Goal: Check status: Check status

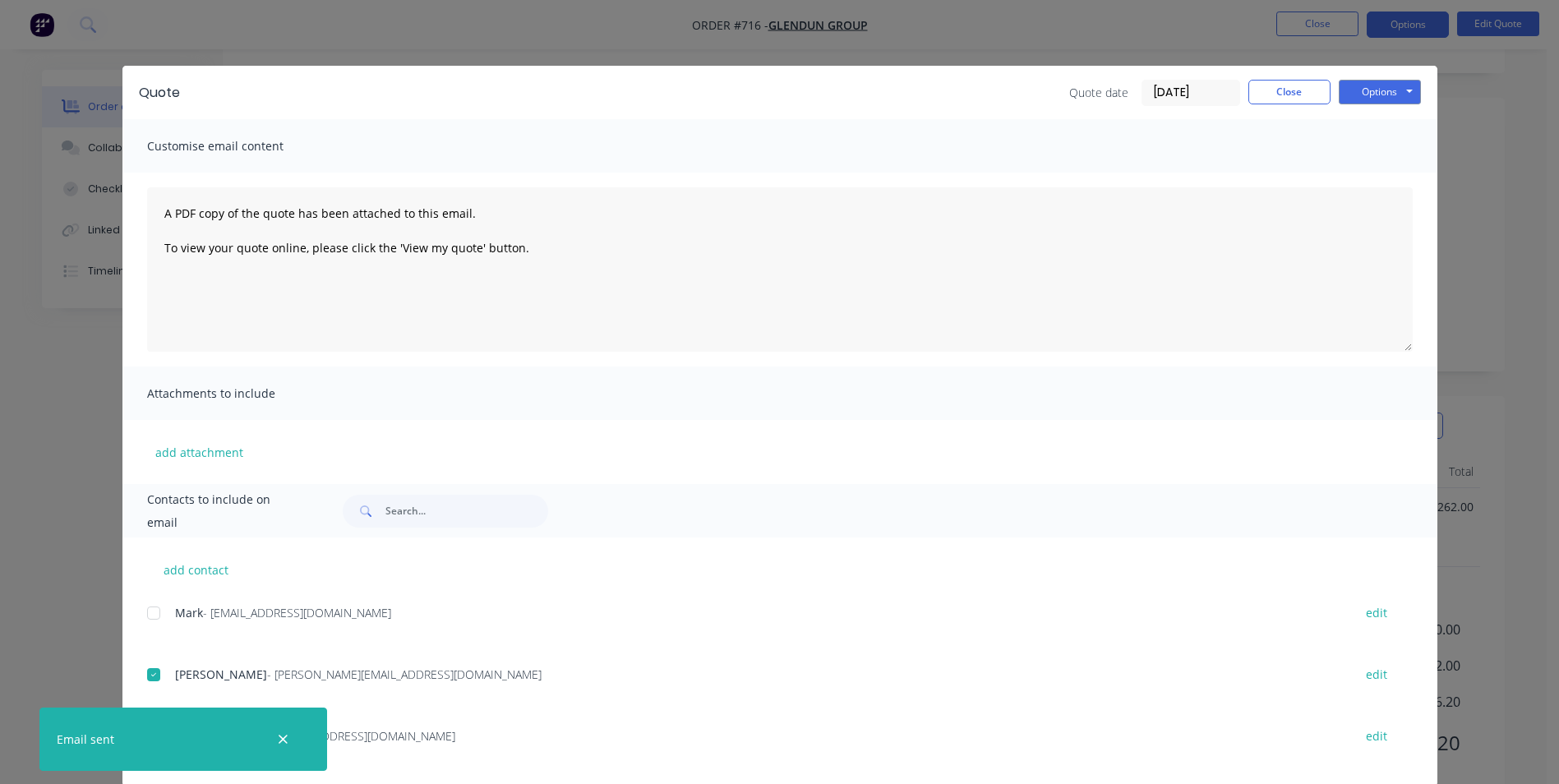
scroll to position [25, 0]
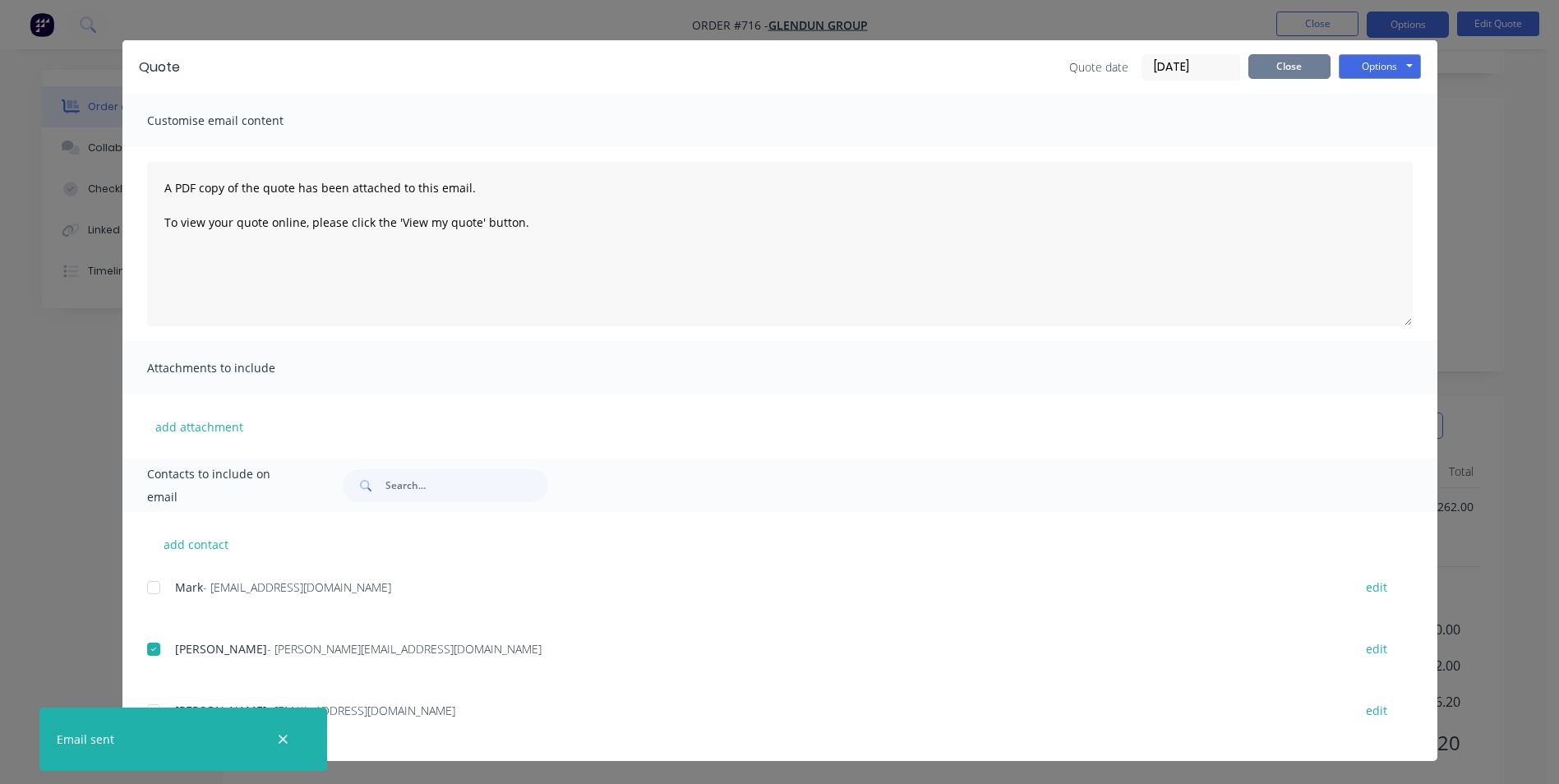
click at [1292, 61] on button "Close" at bounding box center [1289, 67] width 82 height 25
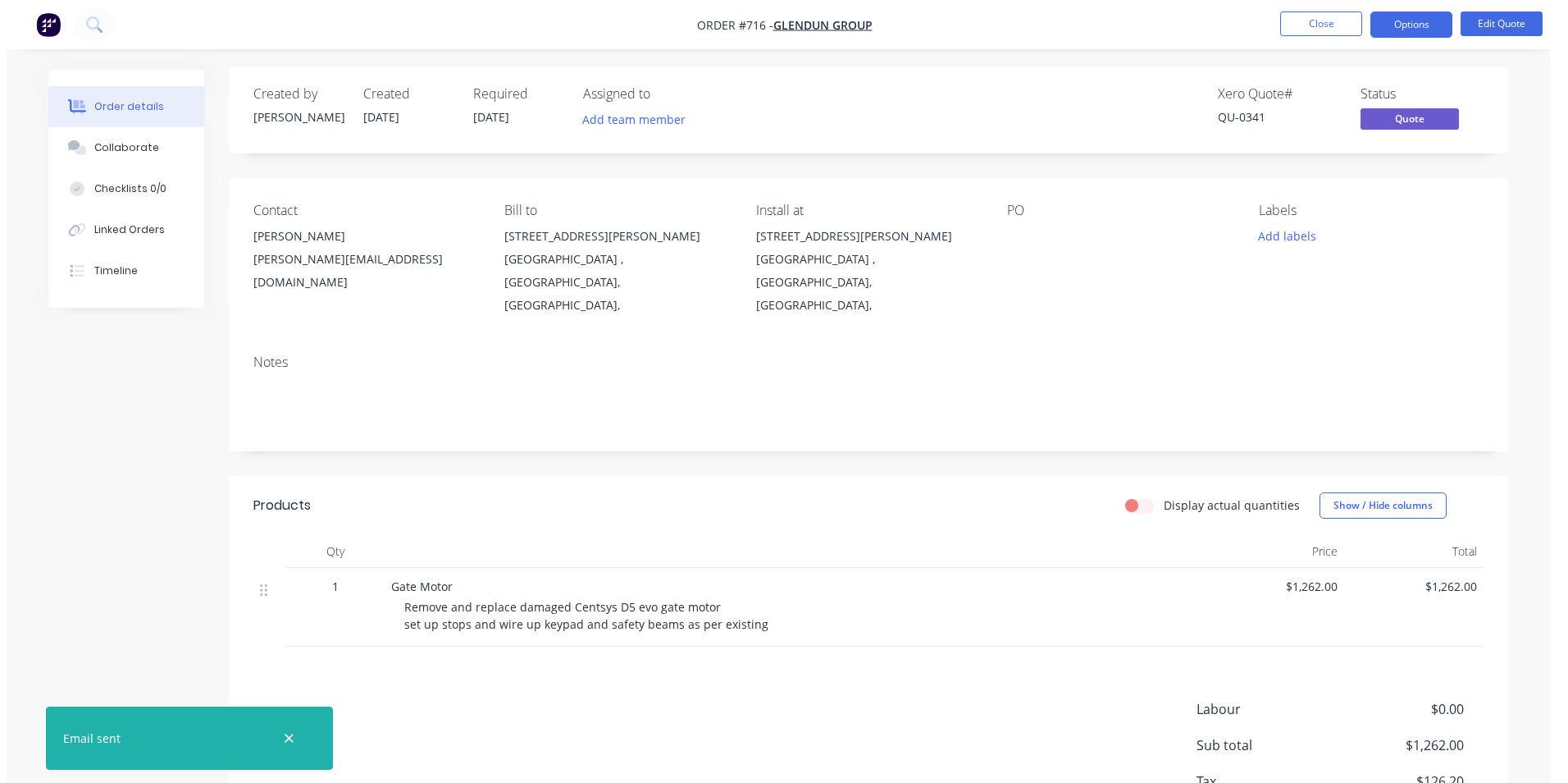
scroll to position [0, 0]
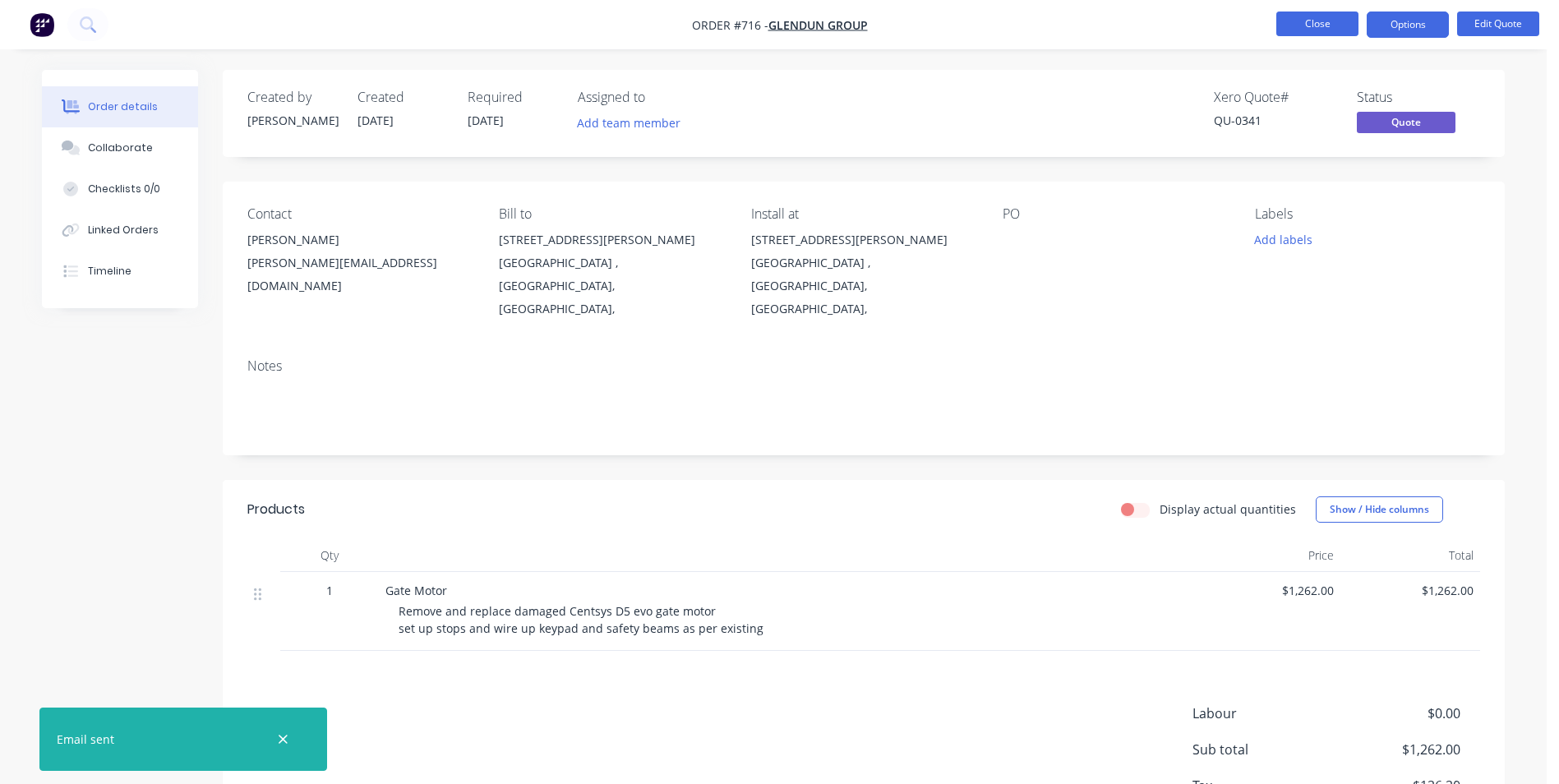
click at [1321, 26] on button "Close" at bounding box center [1317, 24] width 82 height 25
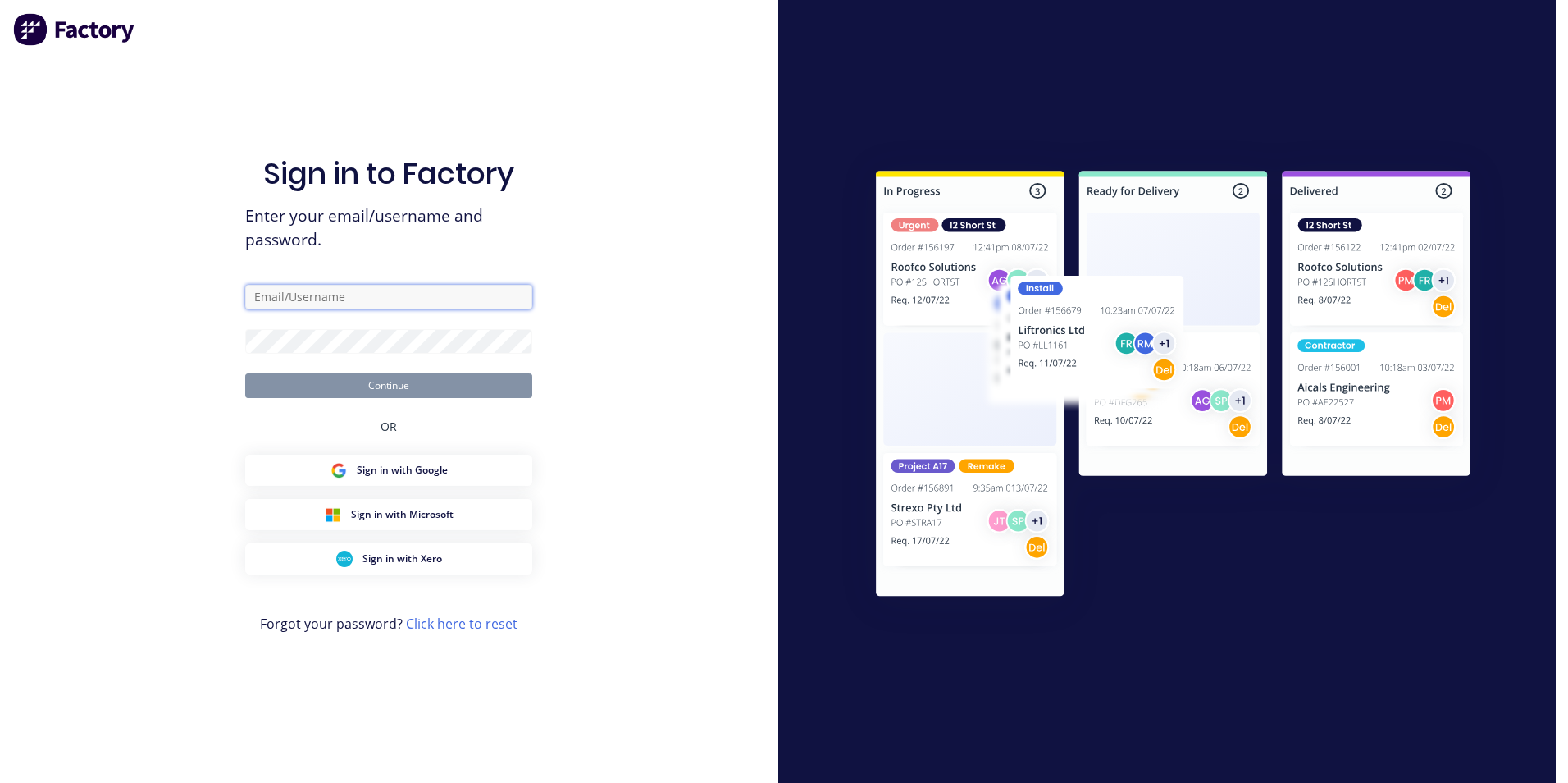
type input "[PERSON_NAME][EMAIL_ADDRESS][DOMAIN_NAME]"
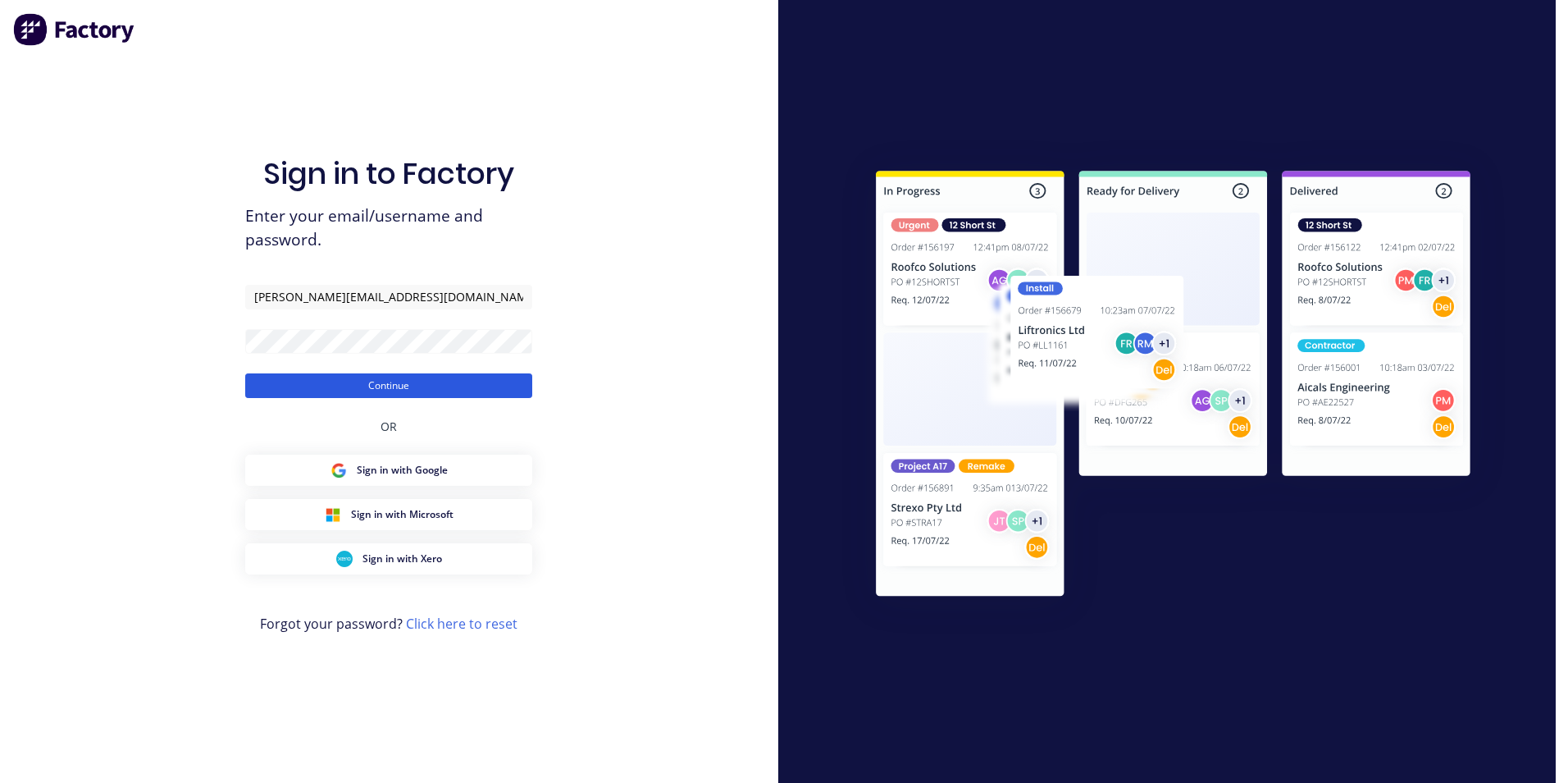
click at [380, 382] on button "Continue" at bounding box center [389, 386] width 287 height 25
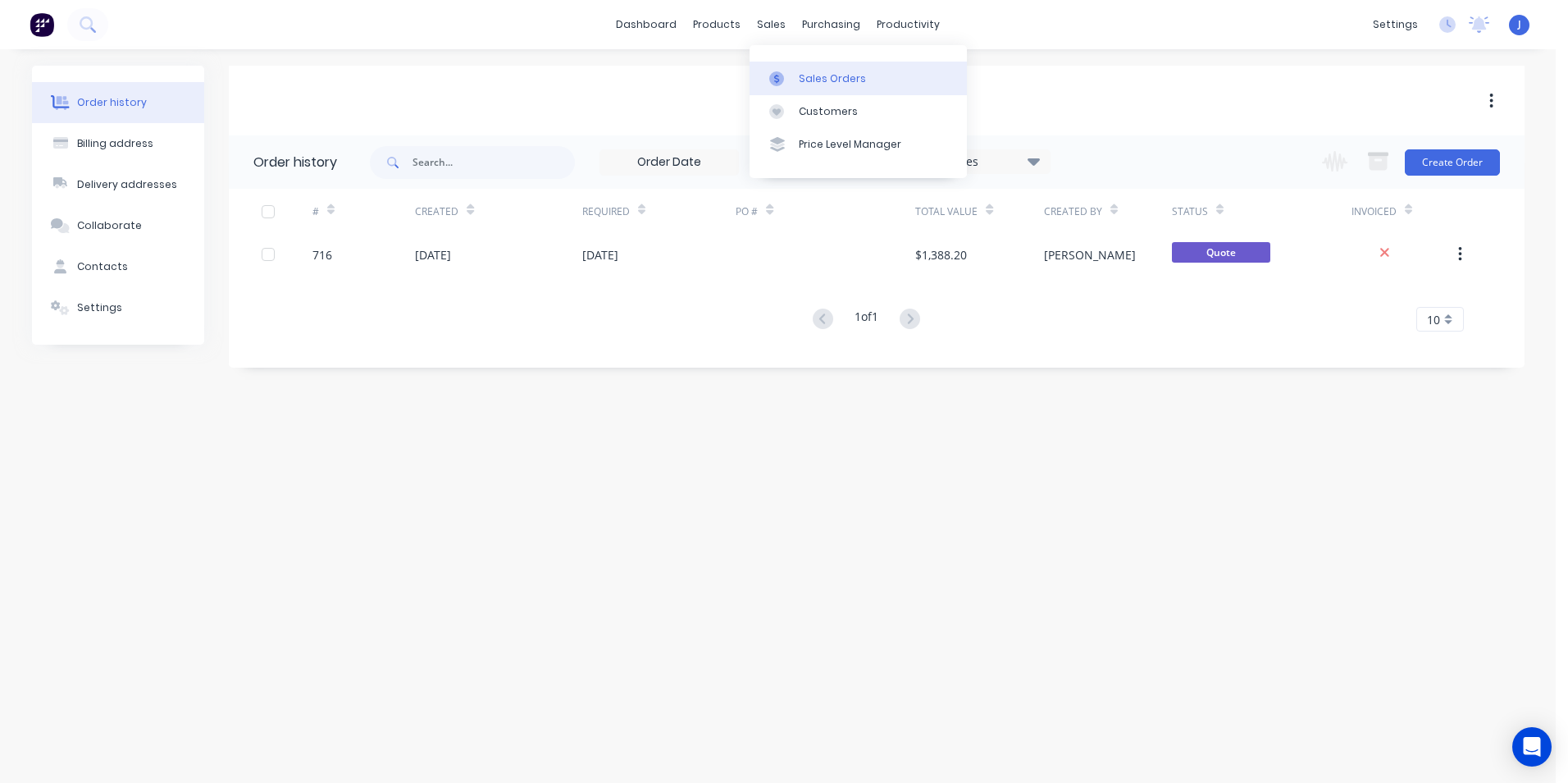
click at [839, 80] on div "Sales Orders" at bounding box center [833, 79] width 67 height 15
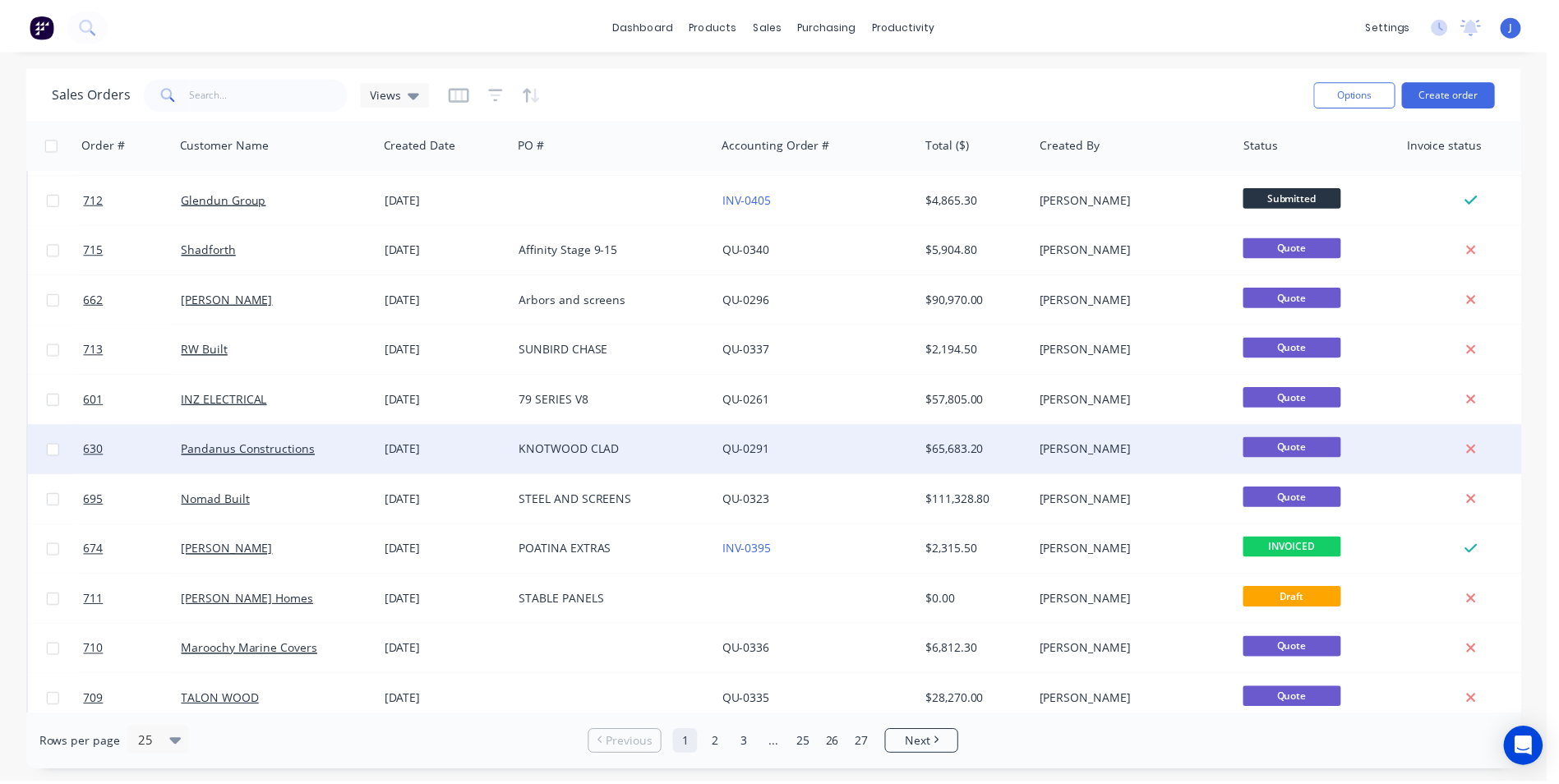
scroll to position [82, 0]
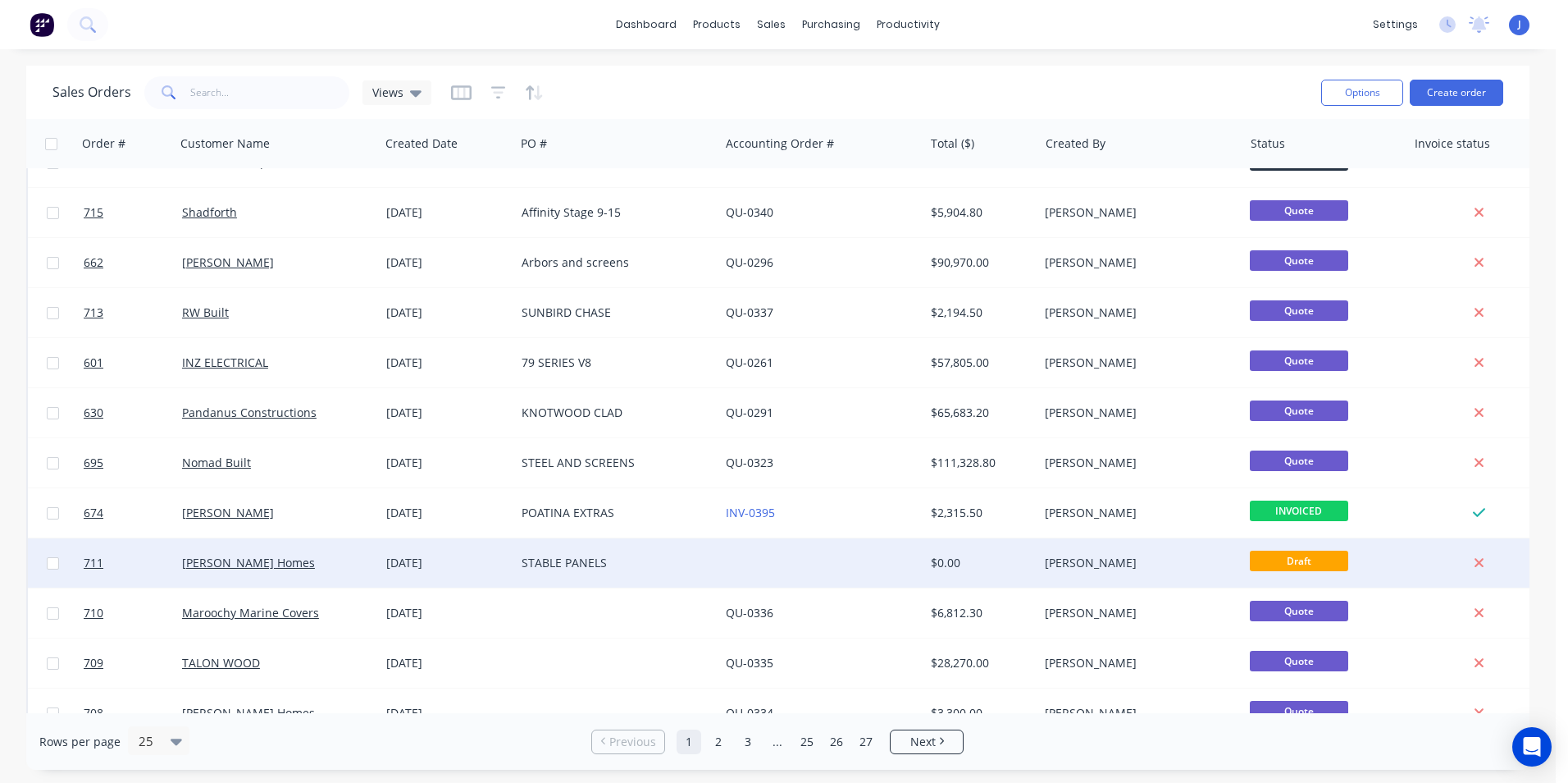
click at [538, 563] on div "STABLE PANELS" at bounding box center [613, 563] width 182 height 16
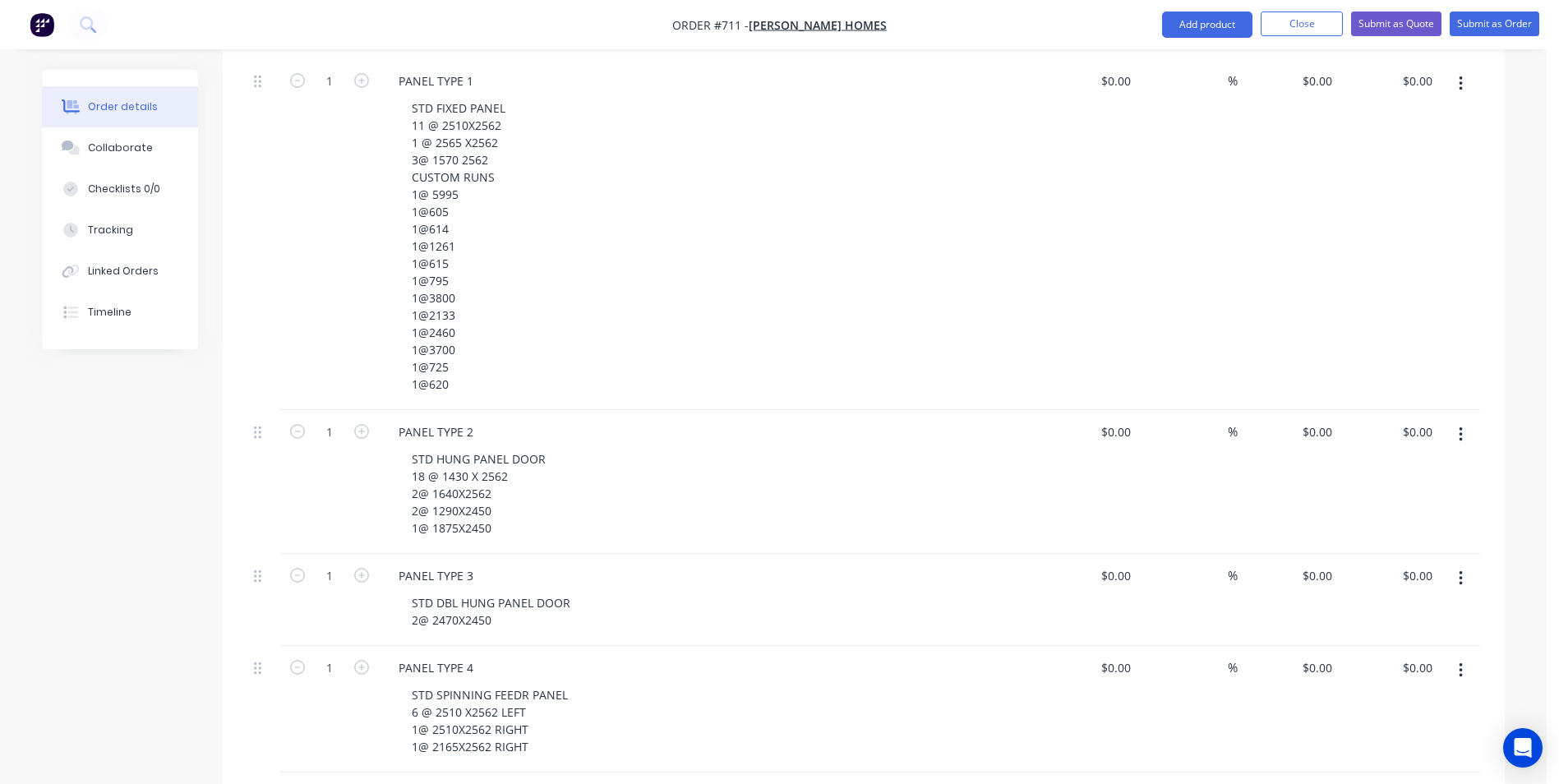
scroll to position [493, 0]
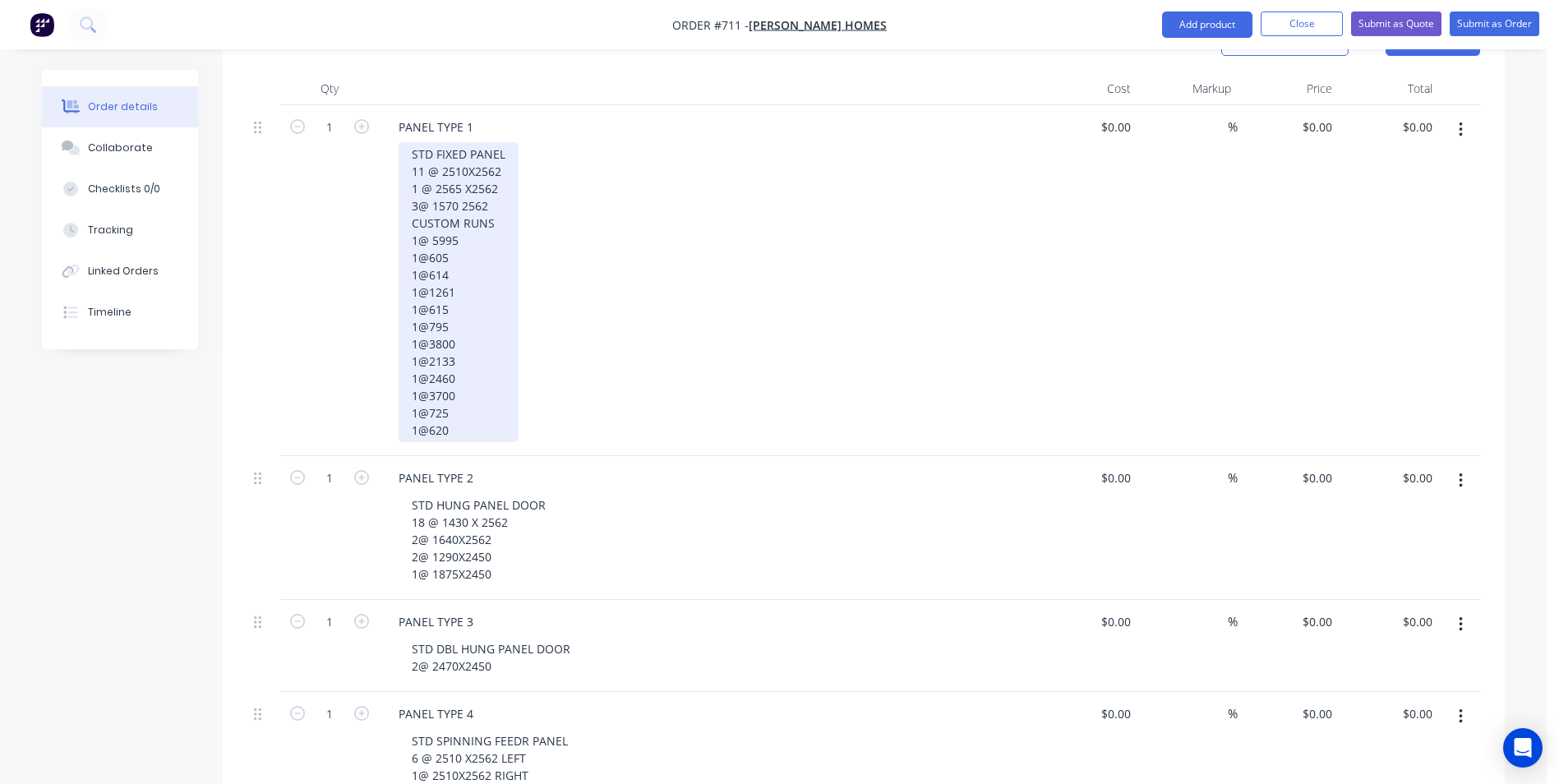
click at [503, 201] on div "STD FIXED PANEL 11 @ 2510X2562 1 @ 2565 X2562 3@ 1570 2562 CUSTOM RUNS 1@ 5995 …" at bounding box center [459, 292] width 120 height 300
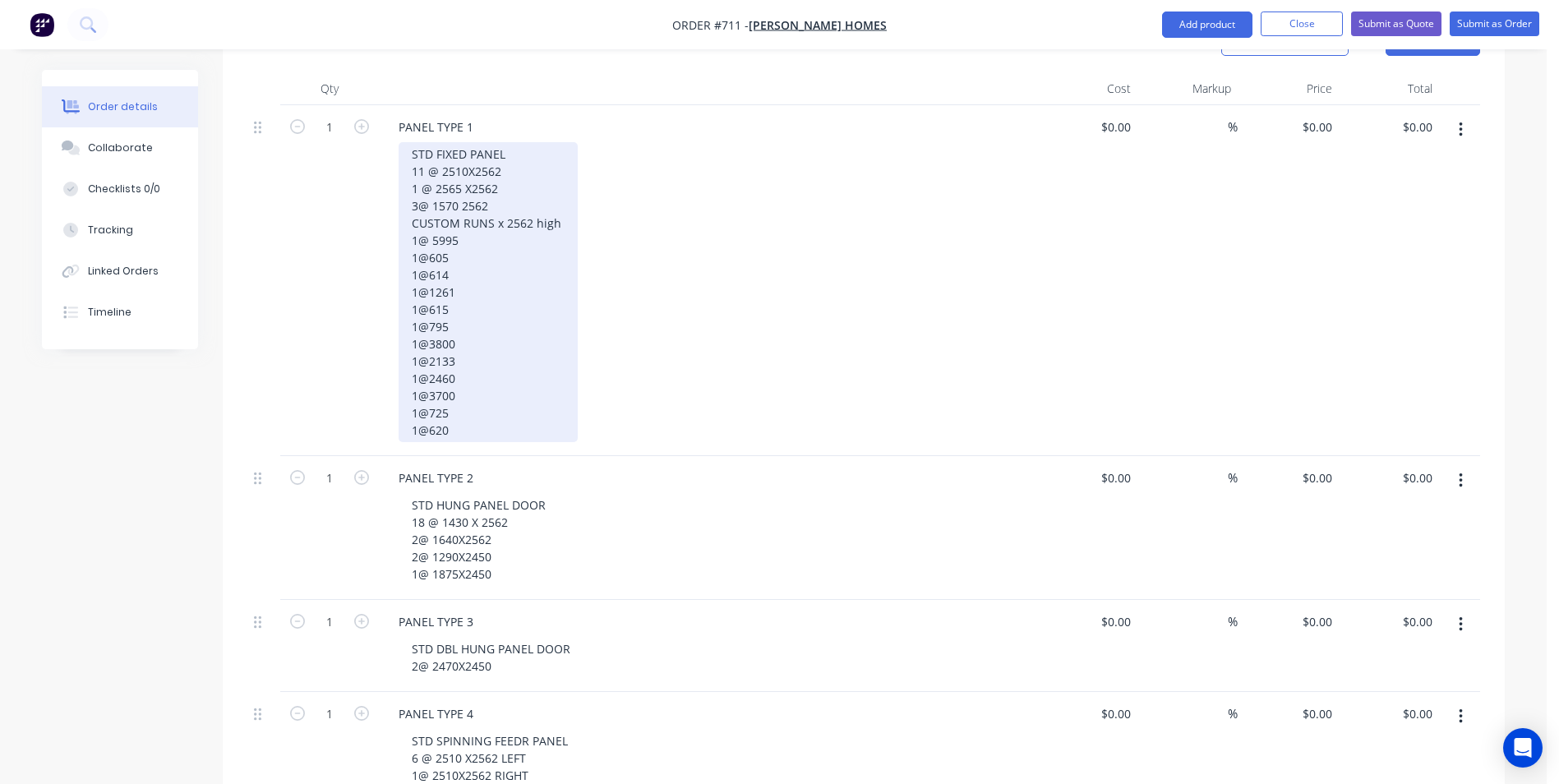
click at [518, 142] on div "STD FIXED PANEL 11 @ 2510X2562 1 @ 2565 X2562 3@ 1570 2562 CUSTOM RUNS x 2562 h…" at bounding box center [488, 292] width 179 height 300
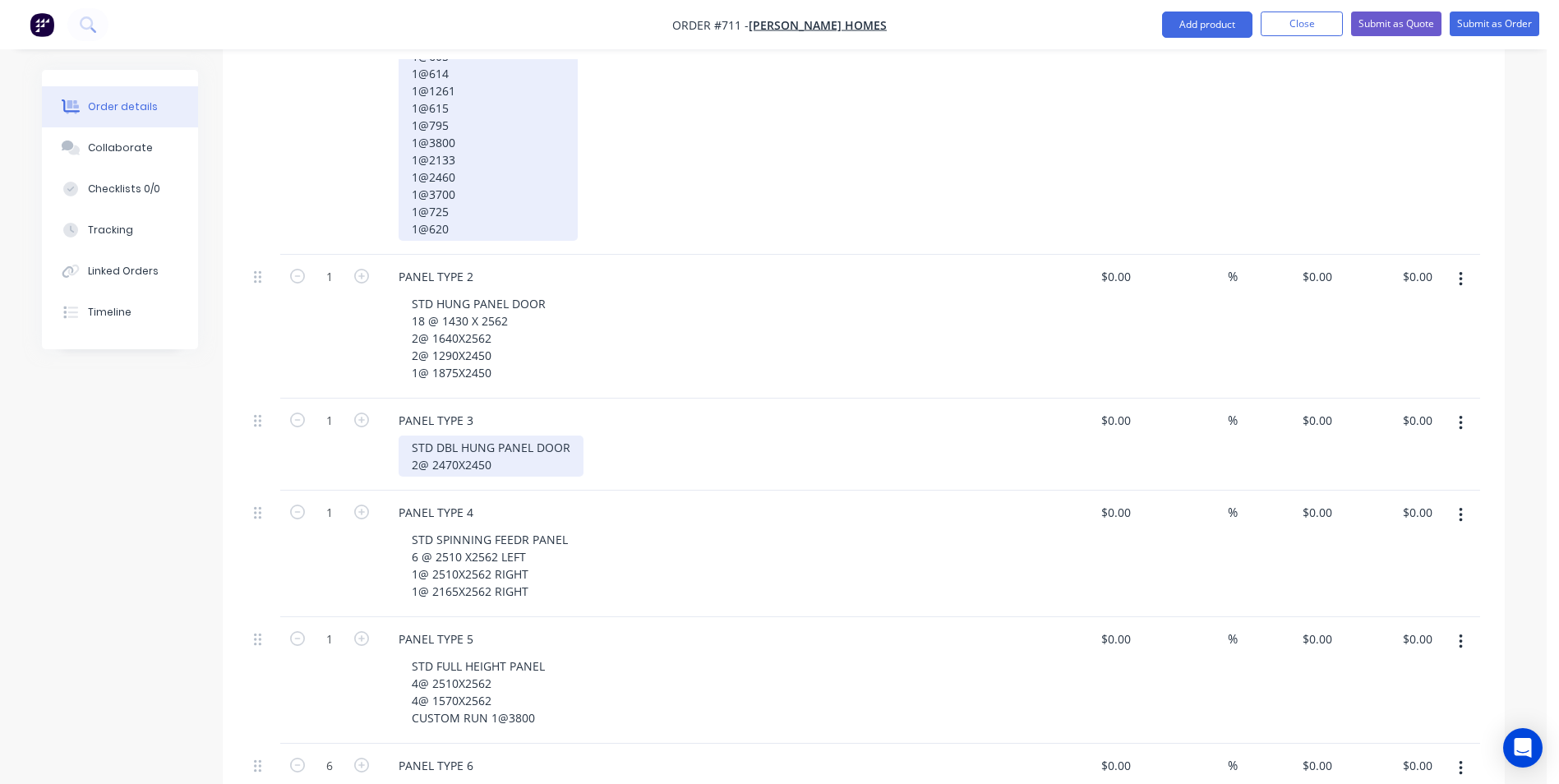
scroll to position [740, 0]
